Goal: Task Accomplishment & Management: Use online tool/utility

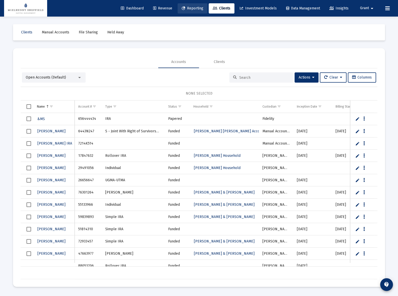
click at [191, 9] on span "Reporting" at bounding box center [193, 8] width 22 height 4
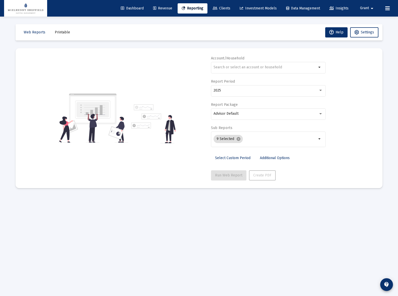
click at [130, 9] on span "Dashboard" at bounding box center [132, 8] width 23 height 4
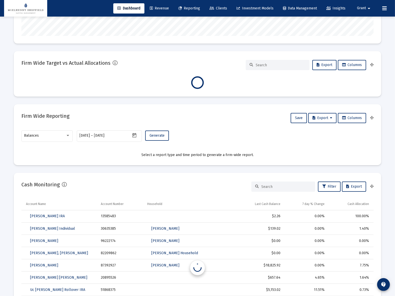
scroll to position [116, 0]
click at [71, 135] on div "Balances" at bounding box center [46, 135] width 51 height 12
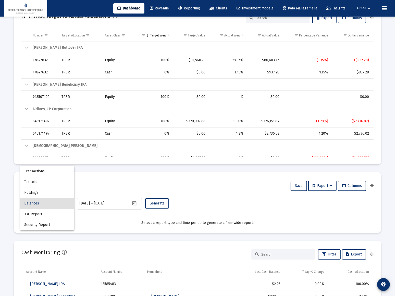
scroll to position [102, 164]
click at [111, 189] on div at bounding box center [197, 148] width 395 height 296
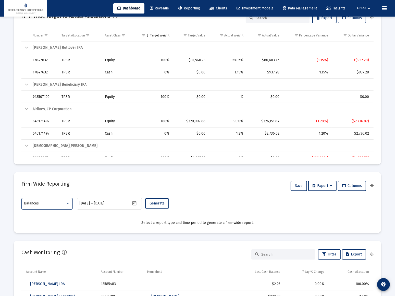
click at [49, 203] on div "Balances" at bounding box center [44, 203] width 41 height 4
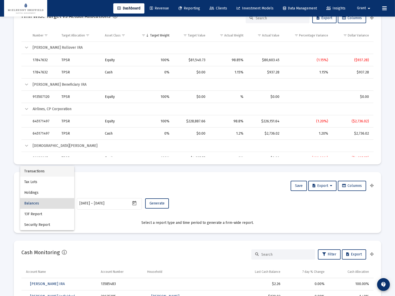
click at [36, 169] on span "Transactions" at bounding box center [47, 171] width 46 height 11
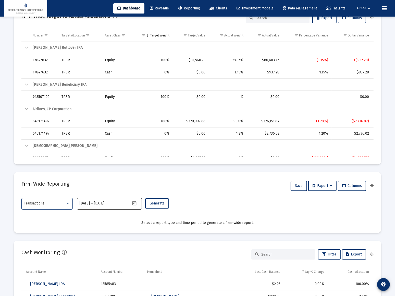
click at [133, 202] on icon "Open calendar" at bounding box center [134, 203] width 5 height 5
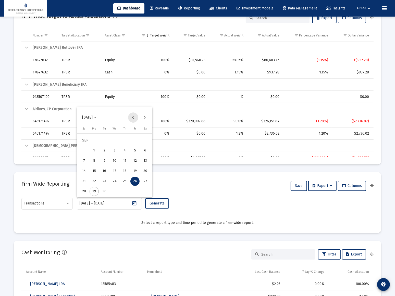
click at [135, 116] on button "Previous month" at bounding box center [133, 117] width 10 height 10
click at [84, 151] on div "1" at bounding box center [83, 150] width 9 height 9
type input "[DATE]"
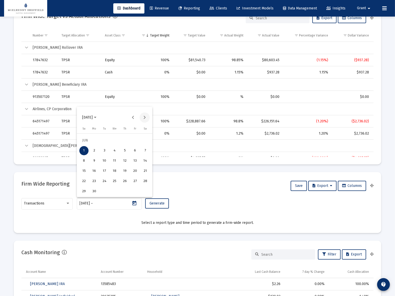
click at [144, 117] on button "Next month" at bounding box center [145, 117] width 10 height 10
click at [104, 191] on div "30" at bounding box center [104, 191] width 9 height 9
type input "[DATE]"
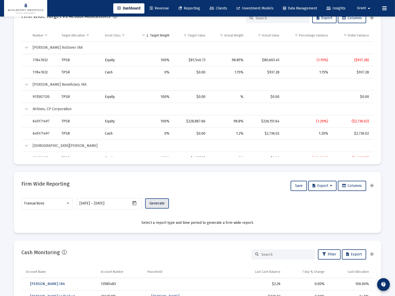
click at [158, 202] on span "Generate" at bounding box center [156, 203] width 15 height 4
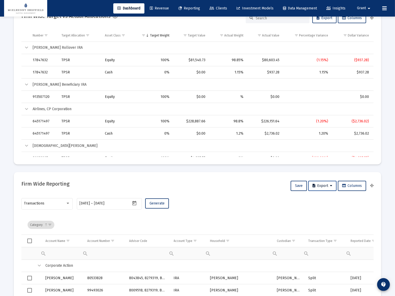
click at [329, 186] on span "Export" at bounding box center [322, 186] width 20 height 4
click at [326, 199] on button "Export All Rows" at bounding box center [323, 199] width 35 height 12
